Goal: Task Accomplishment & Management: Manage account settings

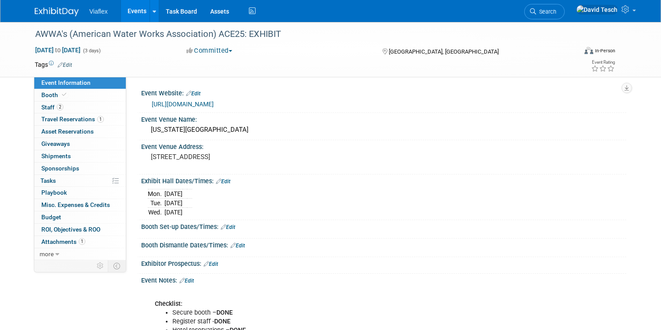
click at [133, 11] on link "Events" at bounding box center [137, 11] width 32 height 22
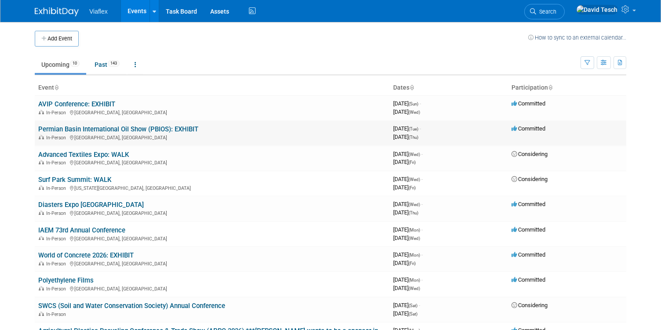
click at [84, 126] on link "Permian Basin International Oil Show (PBIOS): EXHIBIT" at bounding box center [118, 129] width 160 height 8
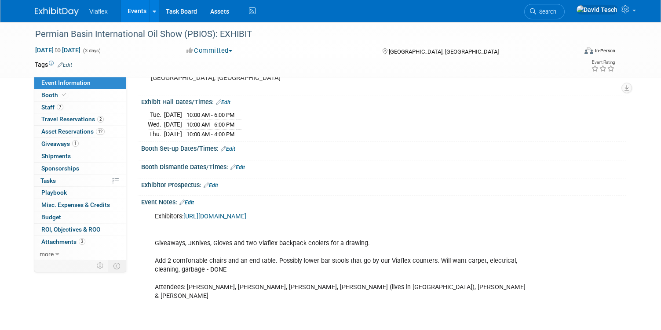
scroll to position [103, 0]
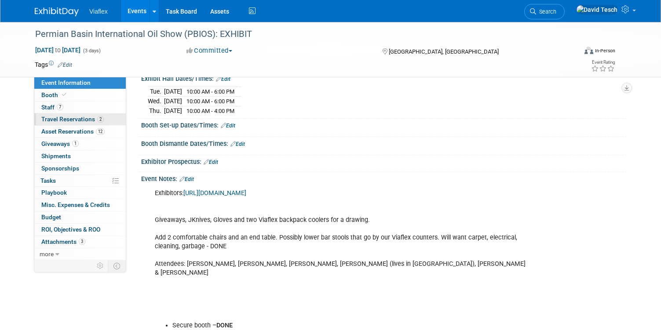
drag, startPoint x: 47, startPoint y: 95, endPoint x: 90, endPoint y: 114, distance: 47.5
click at [47, 95] on span "Booth" at bounding box center [54, 95] width 27 height 7
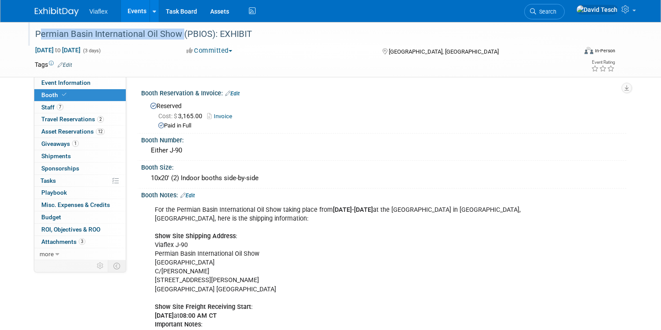
drag, startPoint x: 35, startPoint y: 33, endPoint x: 182, endPoint y: 35, distance: 146.6
click at [182, 35] on div "Permian Basin International Oil Show (PBIOS): EXHIBIT" at bounding box center [299, 34] width 534 height 16
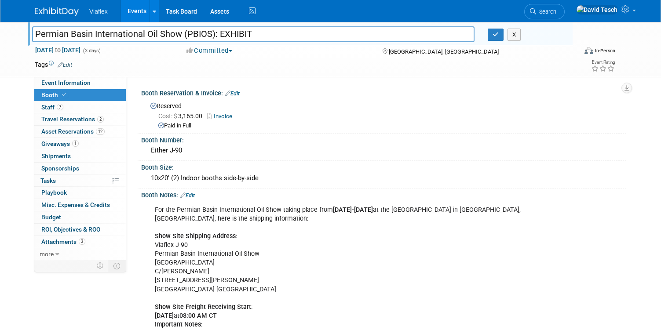
drag, startPoint x: 181, startPoint y: 33, endPoint x: 37, endPoint y: 30, distance: 144.4
click at [37, 30] on input "Permian Basin International Oil Show (PBIOS): EXHIBIT" at bounding box center [253, 33] width 443 height 15
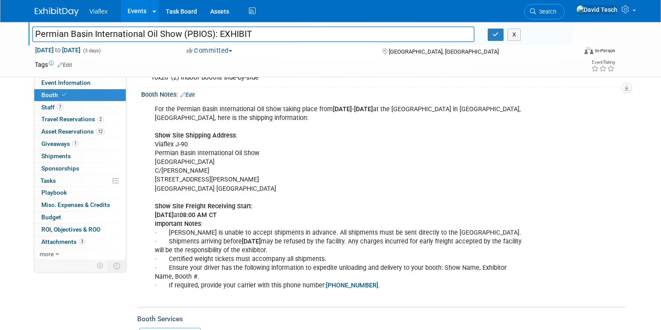
scroll to position [107, 0]
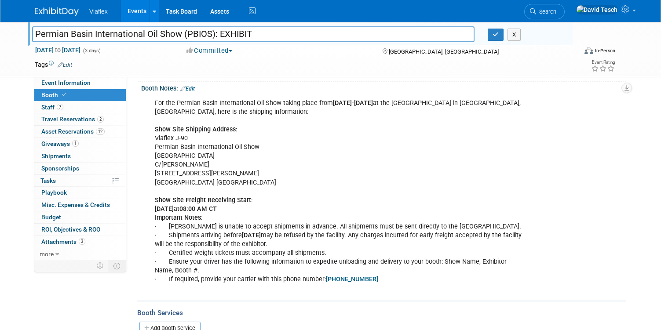
click at [178, 147] on div "For the Permian Basin International Oil Show taking place from [DATE]-[DATE] at…" at bounding box center [341, 196] width 384 height 203
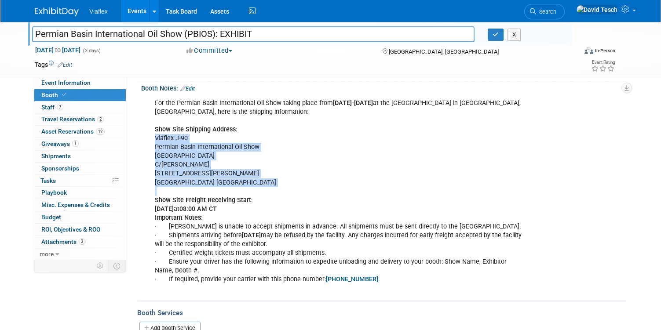
drag, startPoint x: 153, startPoint y: 137, endPoint x: 296, endPoint y: 195, distance: 154.1
click at [296, 195] on div "For the Permian Basin International Oil Show taking place from [DATE]-[DATE] at…" at bounding box center [341, 196] width 384 height 203
click at [323, 183] on div "For the Permian Basin International Oil Show taking place from [DATE]-[DATE] at…" at bounding box center [341, 196] width 384 height 203
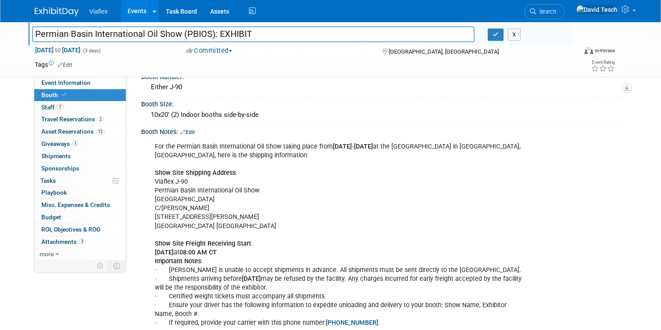
scroll to position [0, 0]
